Goal: Book appointment/travel/reservation

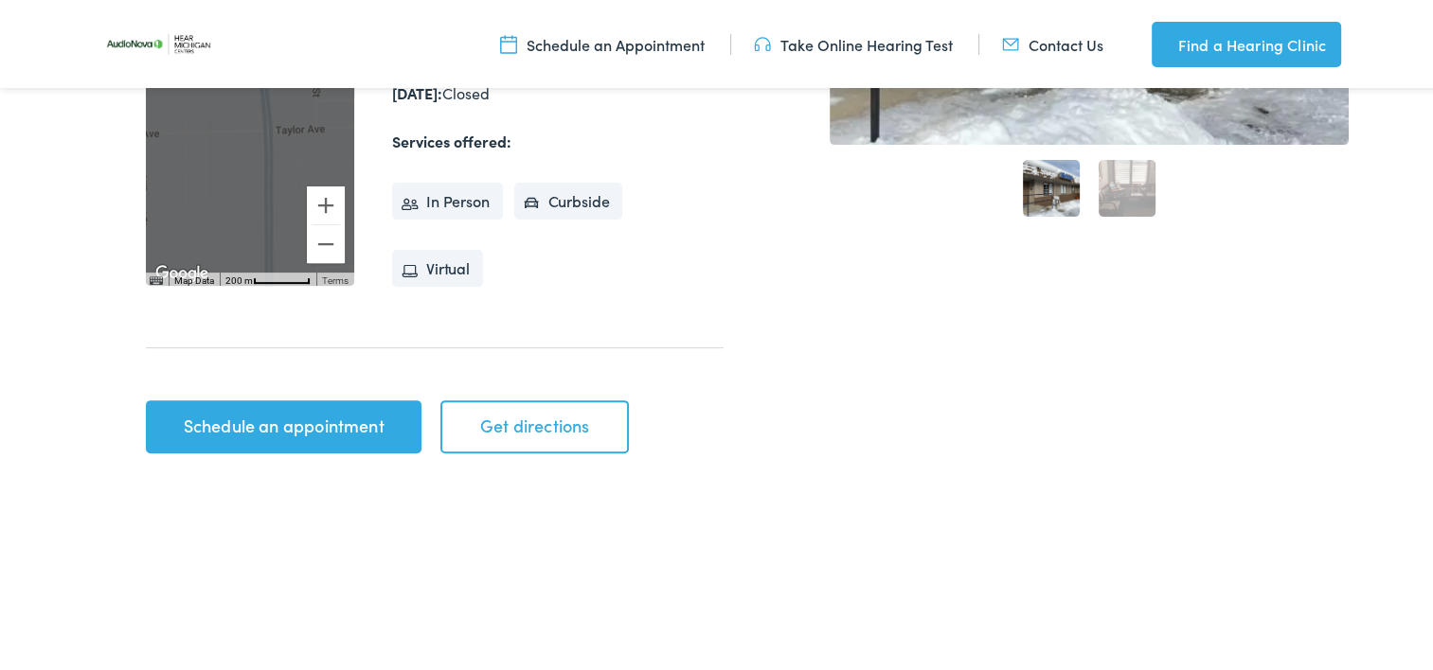
scroll to position [663, 0]
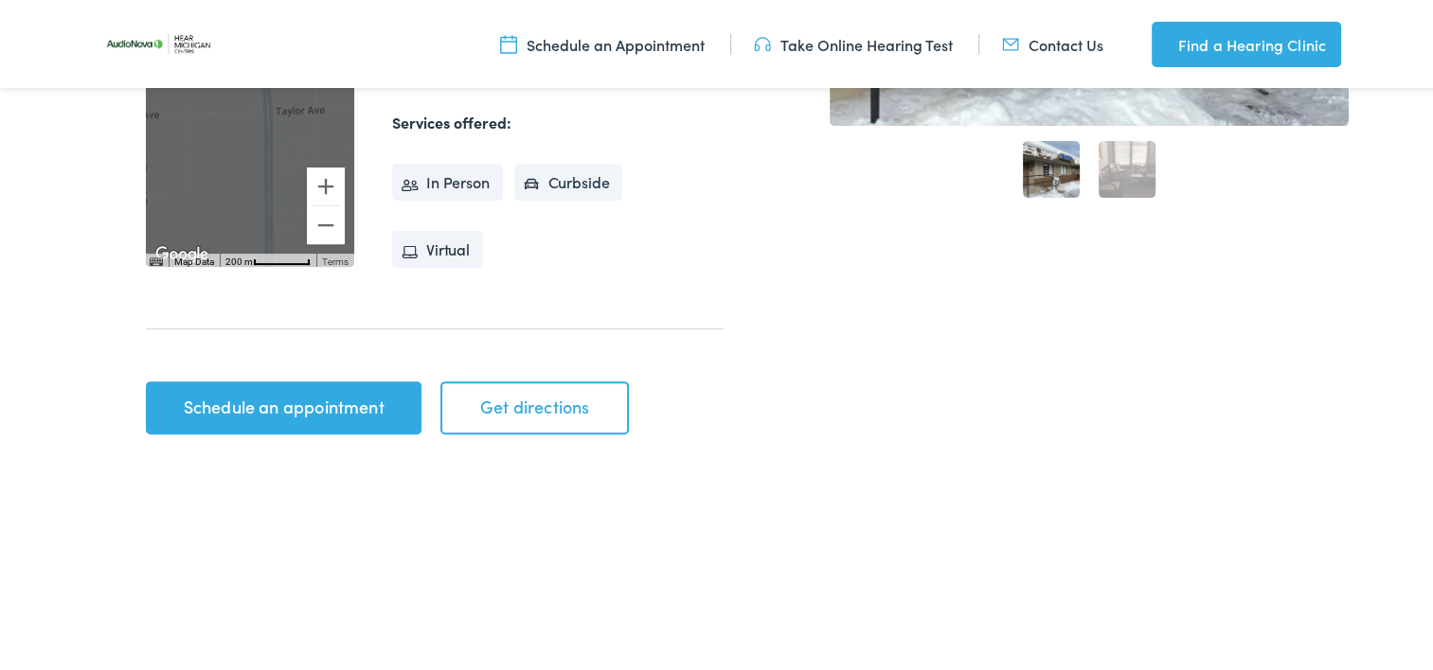
click at [346, 403] on link "Schedule an appointment" at bounding box center [284, 405] width 276 height 53
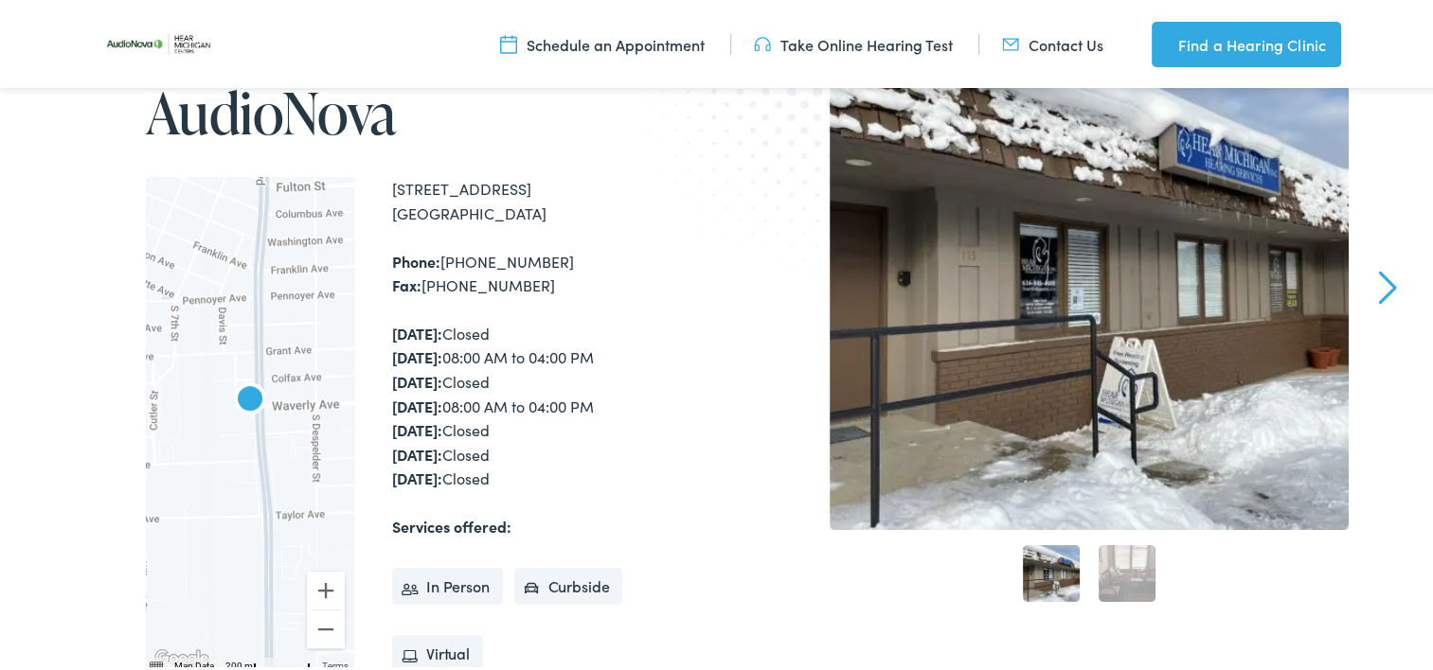
scroll to position [284, 0]
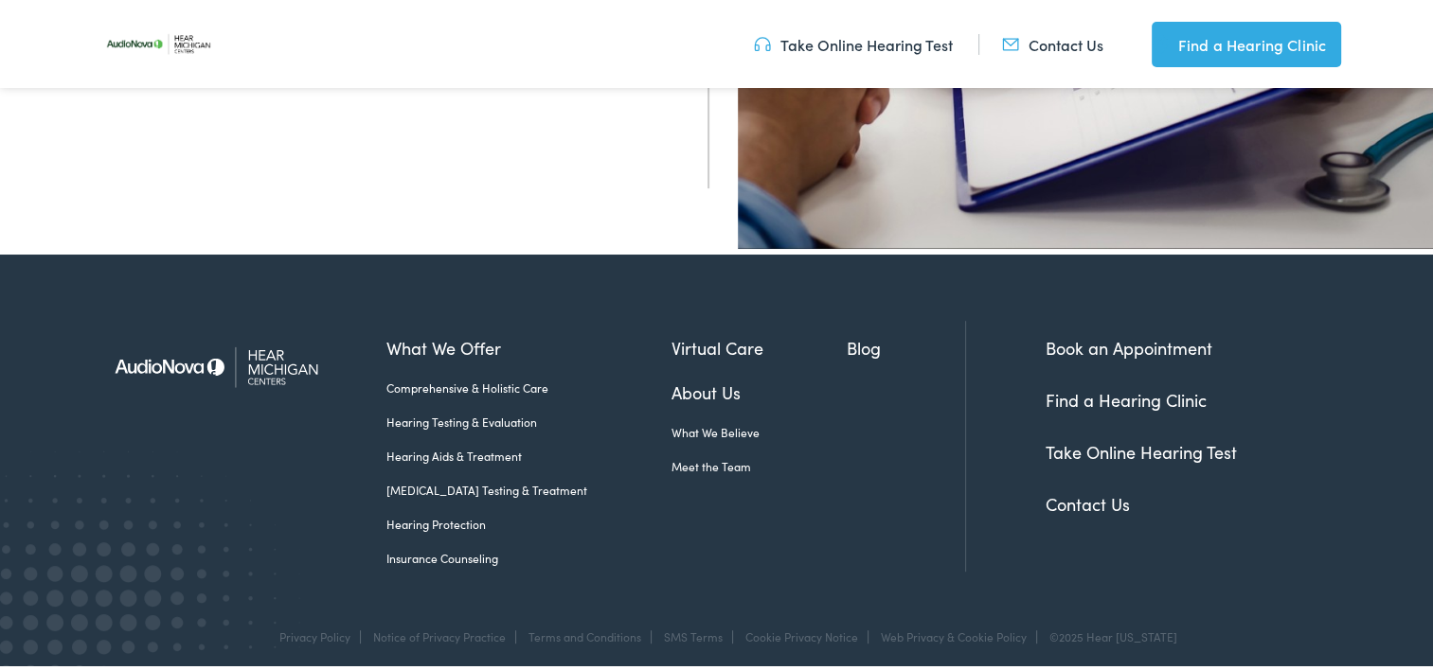
scroll to position [761, 0]
click at [671, 455] on link "Meet the Team" at bounding box center [759, 463] width 176 height 17
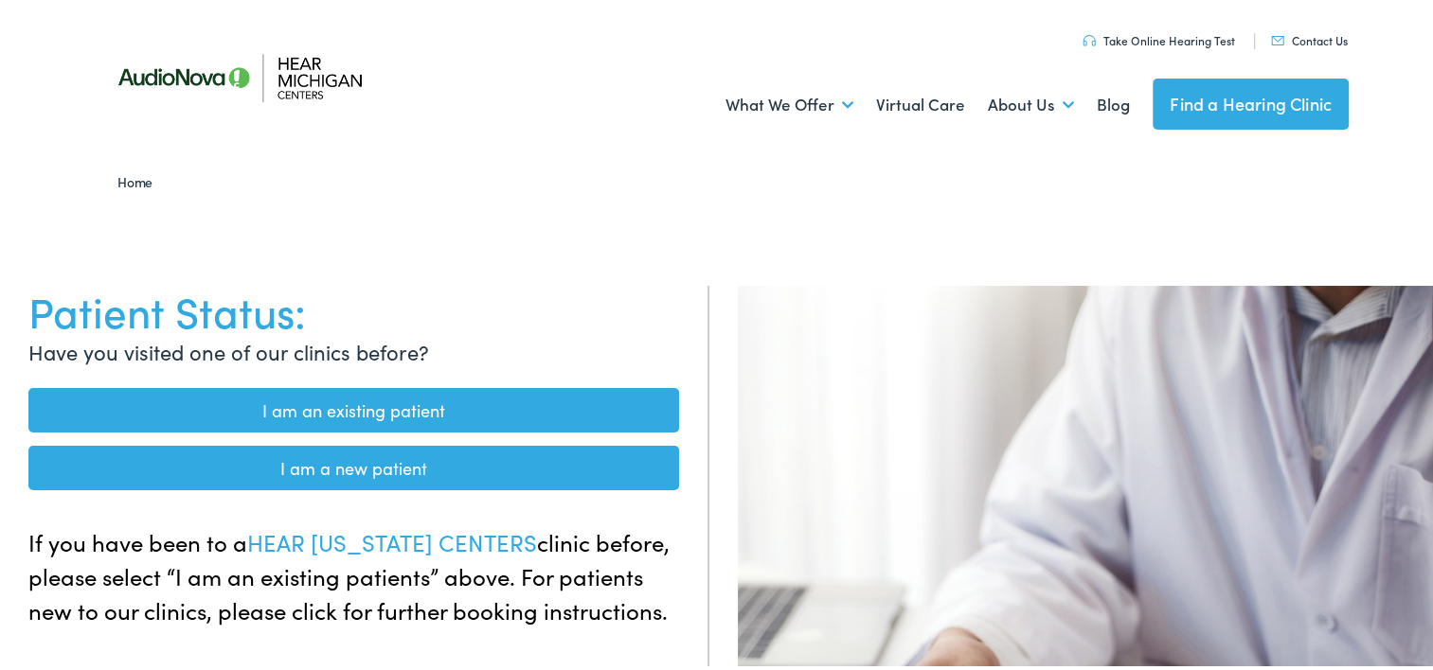
scroll to position [0, 0]
